Goal: Information Seeking & Learning: Learn about a topic

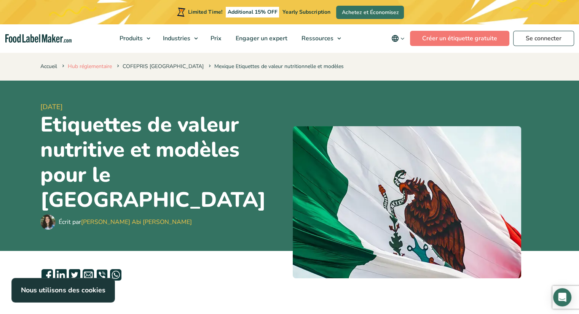
click at [99, 67] on link "Hub réglementaire" at bounding box center [90, 66] width 44 height 7
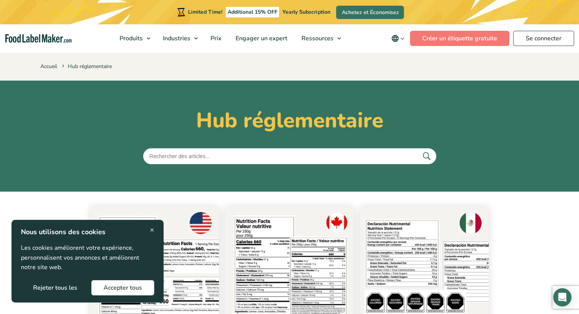
click at [285, 159] on input "text" at bounding box center [289, 156] width 293 height 16
type input "H"
click at [423, 149] on input "Costa rica" at bounding box center [289, 156] width 293 height 16
type input "Costa rica"
click at [426, 155] on icon "submit" at bounding box center [425, 155] width 11 height 11
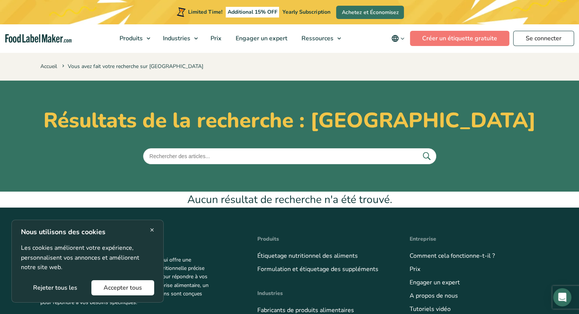
click at [189, 159] on input "text" at bounding box center [289, 156] width 293 height 16
type input "h"
type input "mexique"
click at [418, 150] on button "submit" at bounding box center [426, 156] width 16 height 13
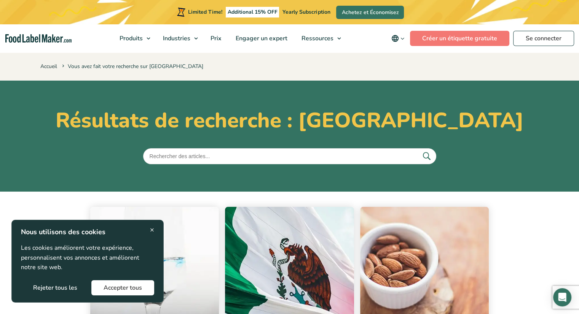
click at [225, 150] on input "text" at bounding box center [289, 156] width 293 height 16
type input "honduras"
click at [418, 150] on button "submit" at bounding box center [426, 156] width 16 height 13
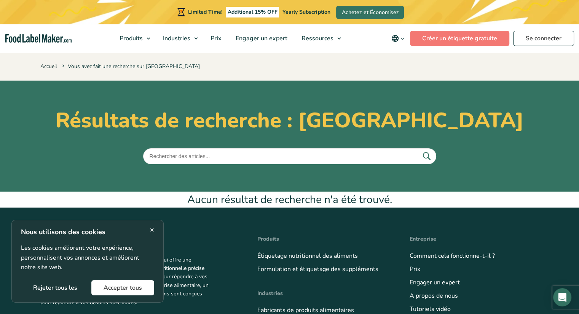
drag, startPoint x: 0, startPoint y: 0, endPoint x: 225, endPoint y: 150, distance: 270.5
click at [225, 150] on input "text" at bounding box center [289, 156] width 293 height 16
type input "[GEOGRAPHIC_DATA]"
click at [418, 150] on button "submit" at bounding box center [426, 156] width 16 height 13
drag, startPoint x: 0, startPoint y: 0, endPoint x: 225, endPoint y: 150, distance: 270.5
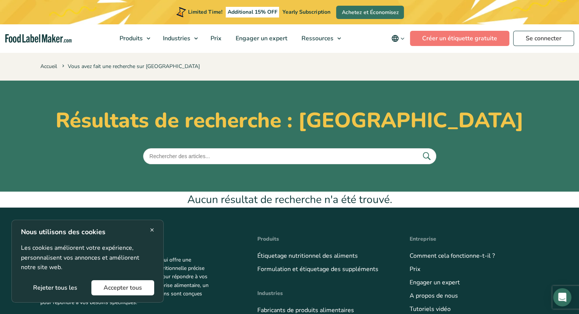
click at [225, 150] on input "text" at bounding box center [289, 156] width 293 height 16
type input "chili"
click at [418, 150] on button "submit" at bounding box center [426, 156] width 16 height 13
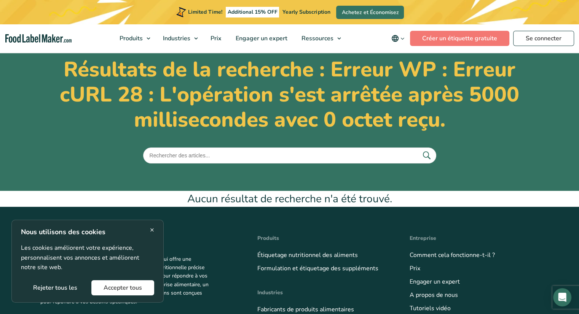
scroll to position [51, 0]
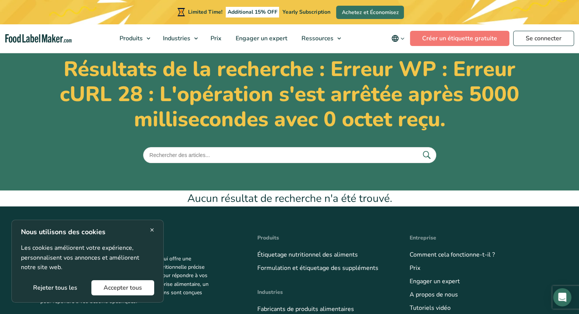
click at [197, 159] on input "text" at bounding box center [289, 155] width 293 height 16
type input "chili"
click at [418, 149] on button "submit" at bounding box center [426, 155] width 16 height 13
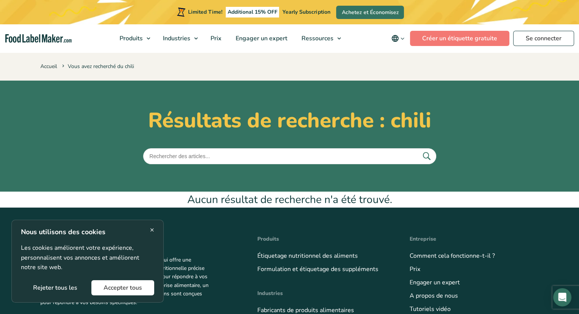
drag, startPoint x: 0, startPoint y: 0, endPoint x: 197, endPoint y: 159, distance: 252.7
click at [197, 159] on input "text" at bounding box center [289, 156] width 293 height 16
type input "colombie"
click at [418, 150] on button "submit" at bounding box center [426, 156] width 16 height 13
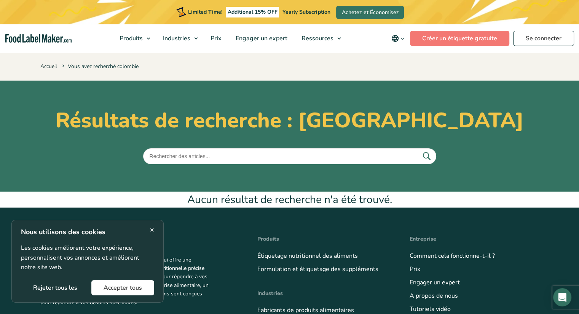
click at [207, 156] on input "text" at bounding box center [289, 156] width 293 height 16
type input "venezuela"
click at [418, 150] on button "submit" at bounding box center [426, 156] width 16 height 13
drag, startPoint x: 0, startPoint y: 0, endPoint x: 207, endPoint y: 156, distance: 258.6
click at [207, 156] on input "text" at bounding box center [289, 156] width 293 height 16
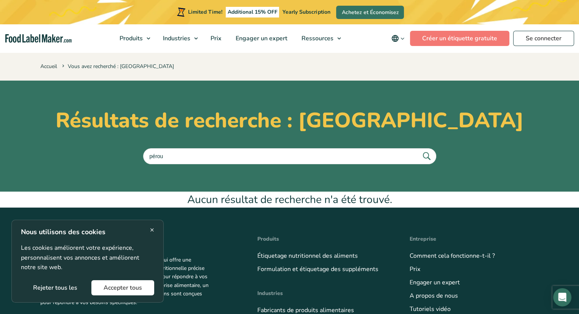
type input "pérou"
click at [418, 150] on button "submit" at bounding box center [426, 156] width 16 height 13
drag, startPoint x: 0, startPoint y: 0, endPoint x: 207, endPoint y: 156, distance: 258.6
click at [207, 156] on input "text" at bounding box center [289, 156] width 293 height 16
type input "brésil"
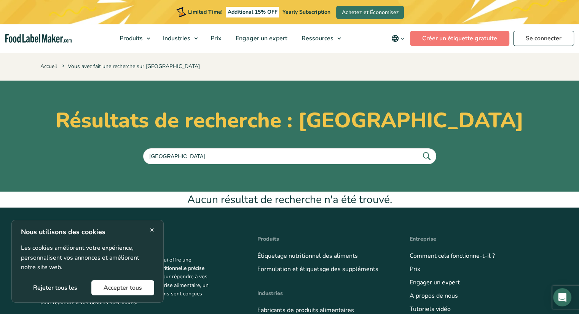
click at [418, 150] on button "submit" at bounding box center [426, 156] width 16 height 13
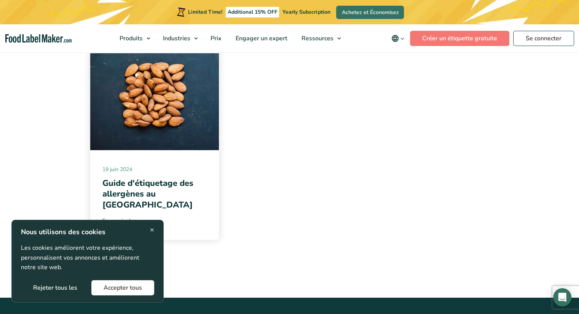
scroll to position [166, 0]
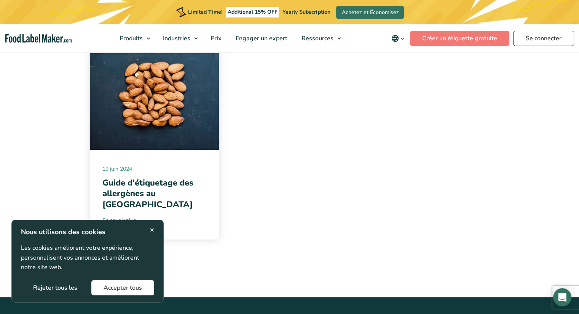
click at [154, 227] on span "×" at bounding box center [152, 230] width 4 height 10
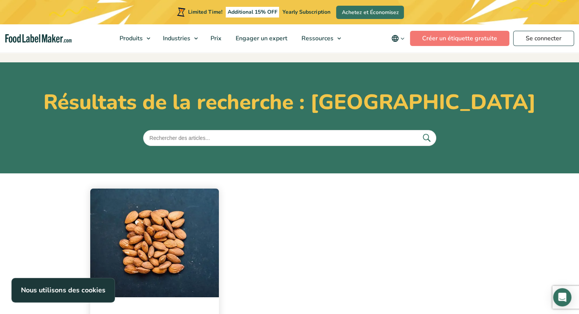
scroll to position [0, 0]
